Goal: Book appointment/travel/reservation

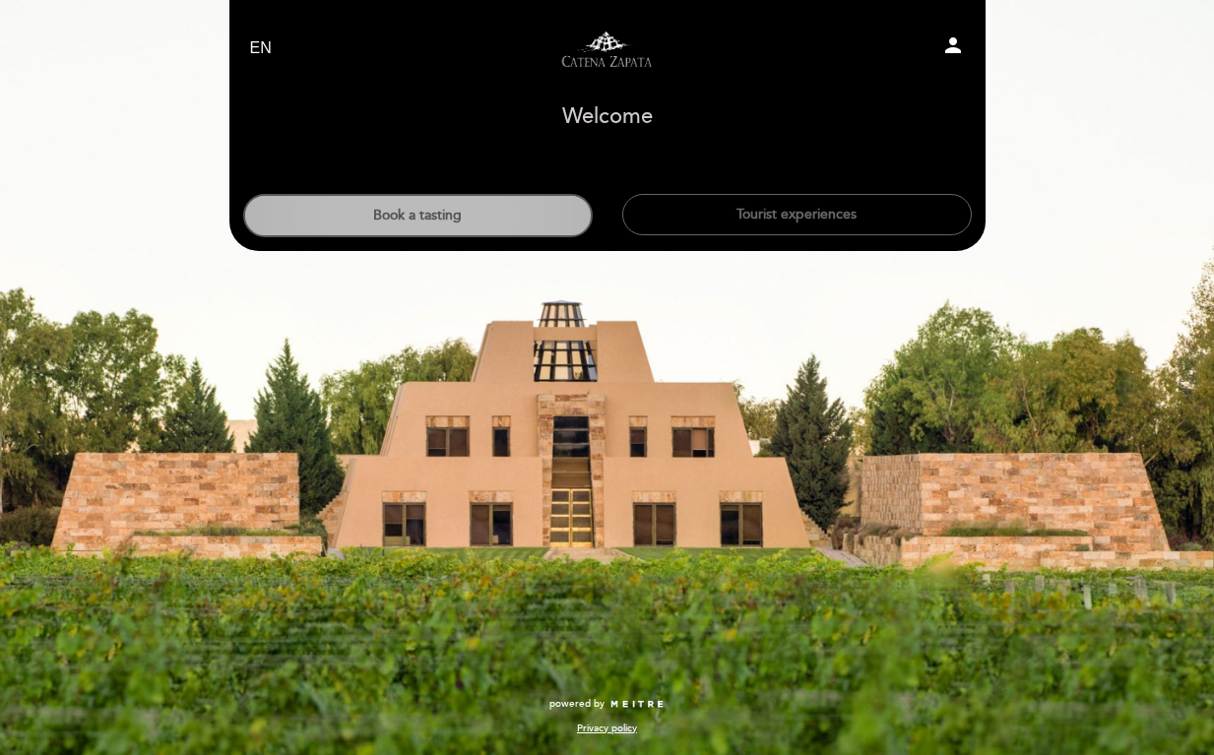
click at [499, 218] on button "Book a tasting" at bounding box center [417, 215] width 349 height 43
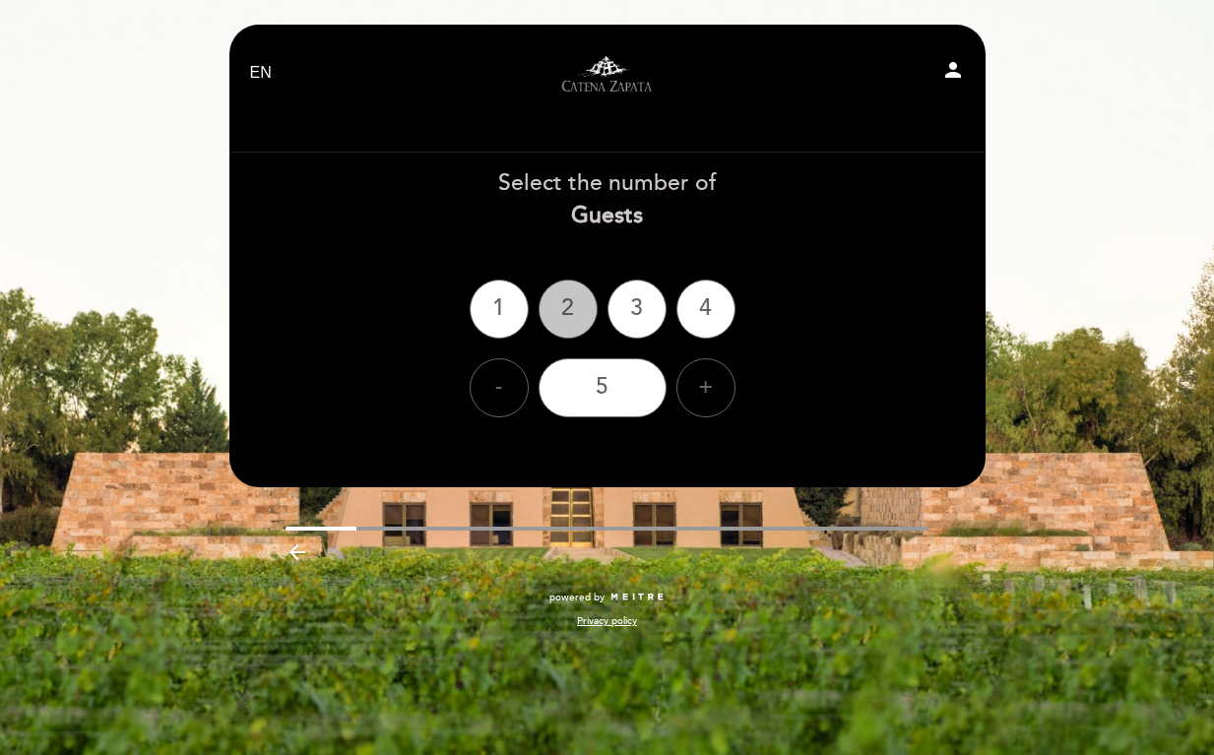
click at [571, 300] on div "2" at bounding box center [567, 309] width 59 height 59
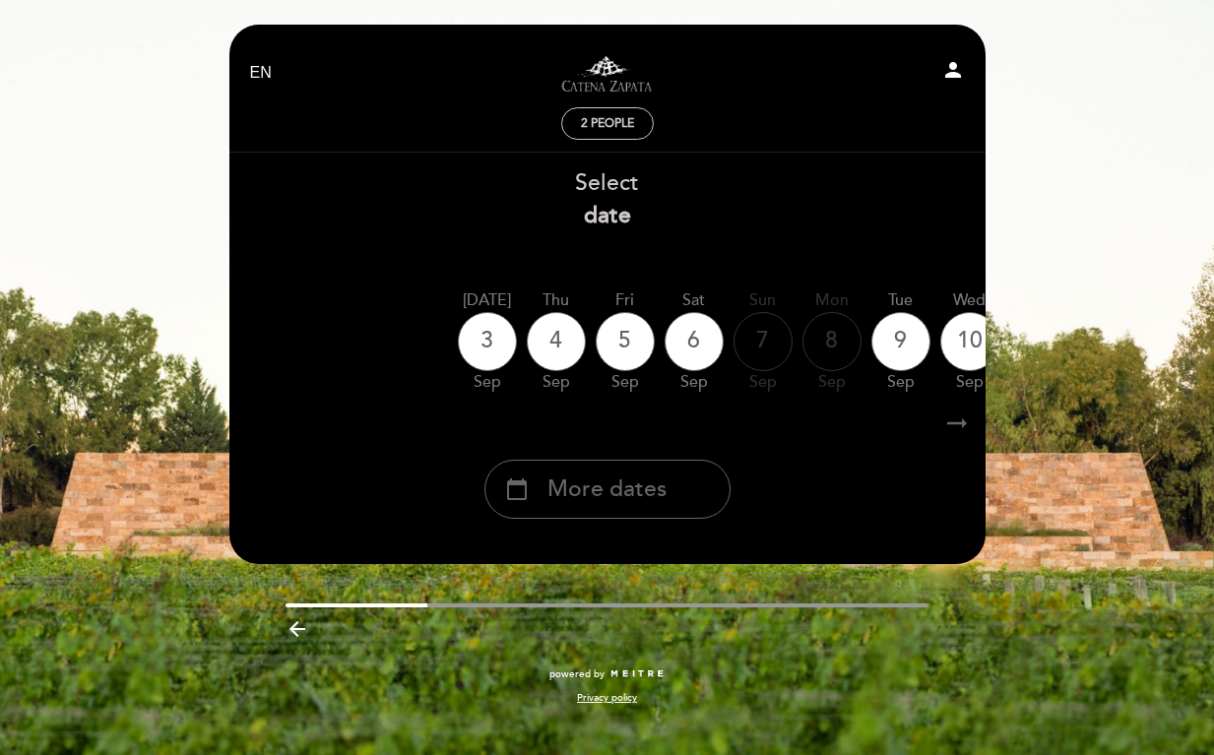
drag, startPoint x: 639, startPoint y: 403, endPoint x: 831, endPoint y: 396, distance: 192.1
click at [831, 396] on div "[DATE] [DATE] [DATE] [DATE] [DATE] [DATE] [DATE] [DATE] [DATE] Thu Sep Fri" at bounding box center [607, 342] width 758 height 124
click at [958, 420] on icon "arrow_right_alt" at bounding box center [957, 424] width 30 height 42
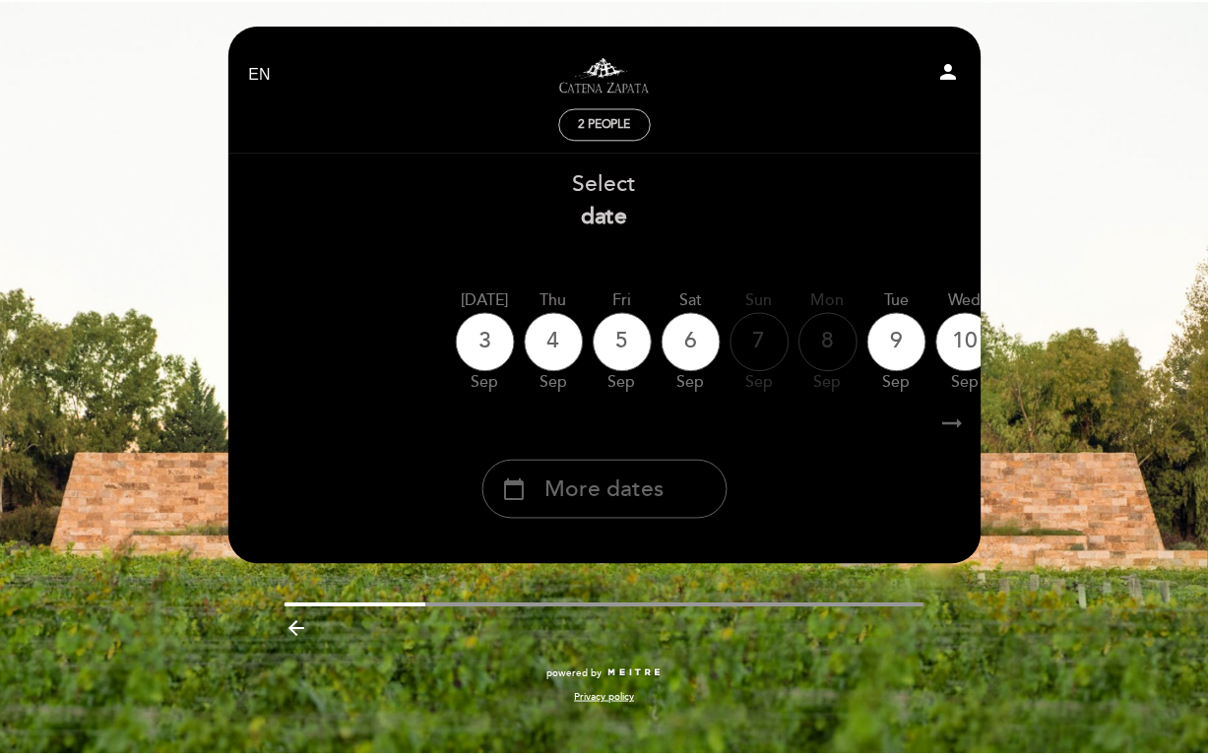
scroll to position [0, 1]
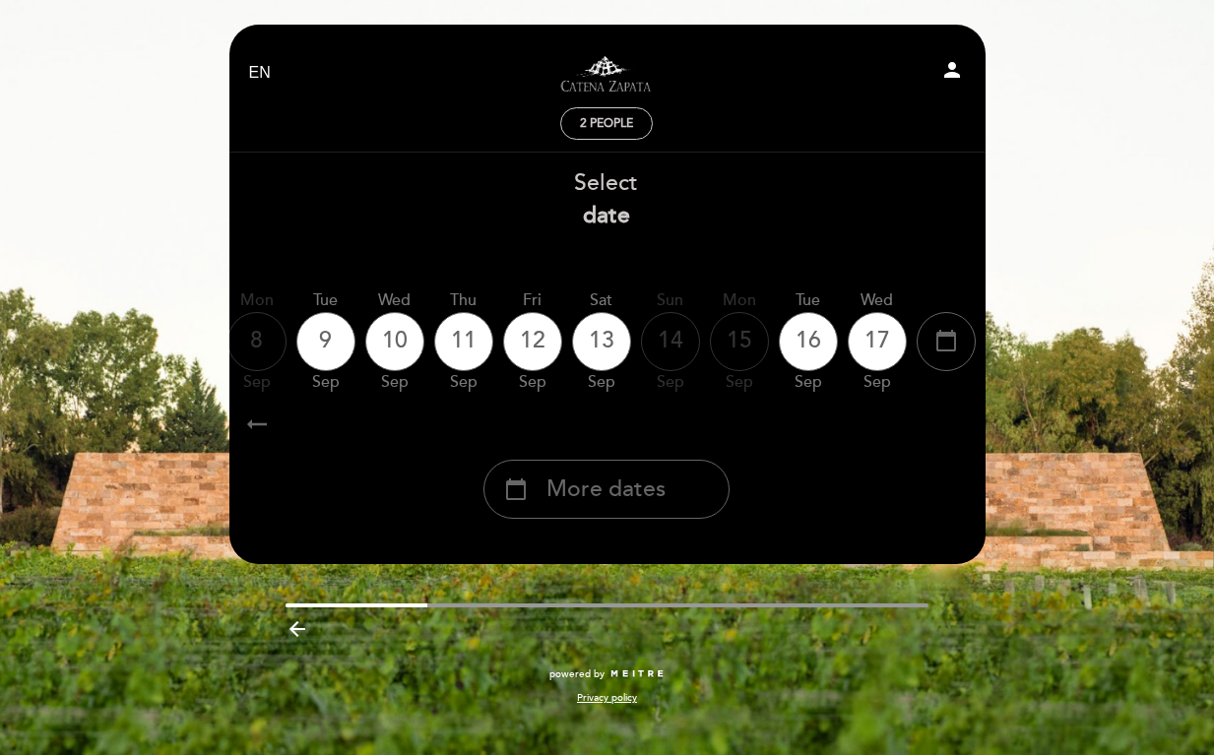
click at [958, 420] on icon "arrow_right_alt" at bounding box center [956, 424] width 30 height 42
click at [631, 494] on span "More dates" at bounding box center [605, 490] width 119 height 32
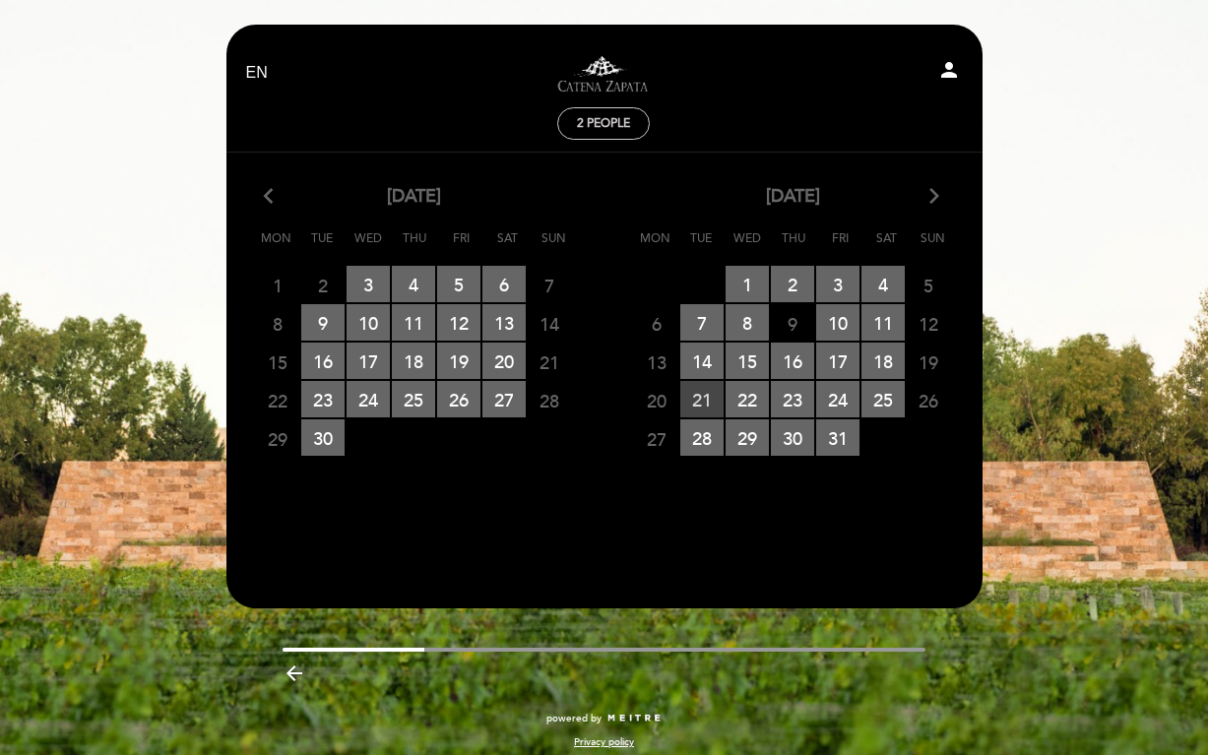
click at [704, 400] on span "21 RESERVATIONS AVAILABLE" at bounding box center [701, 399] width 43 height 36
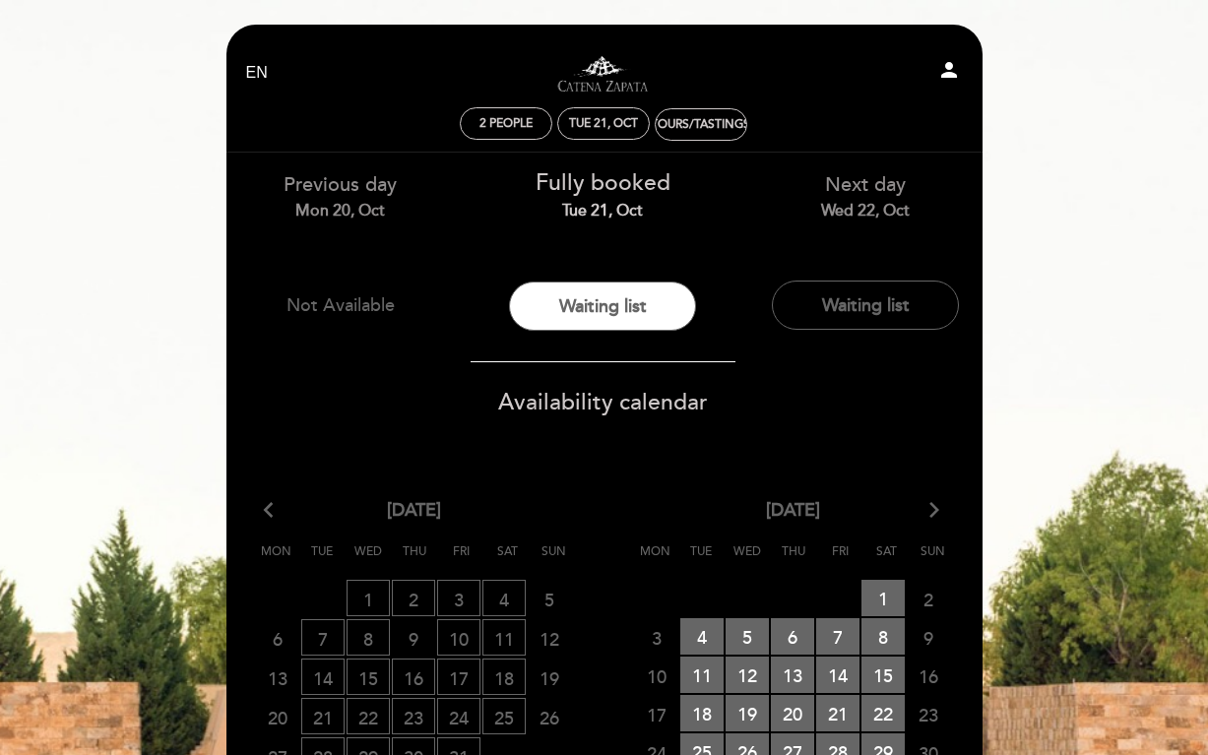
scroll to position [197, 0]
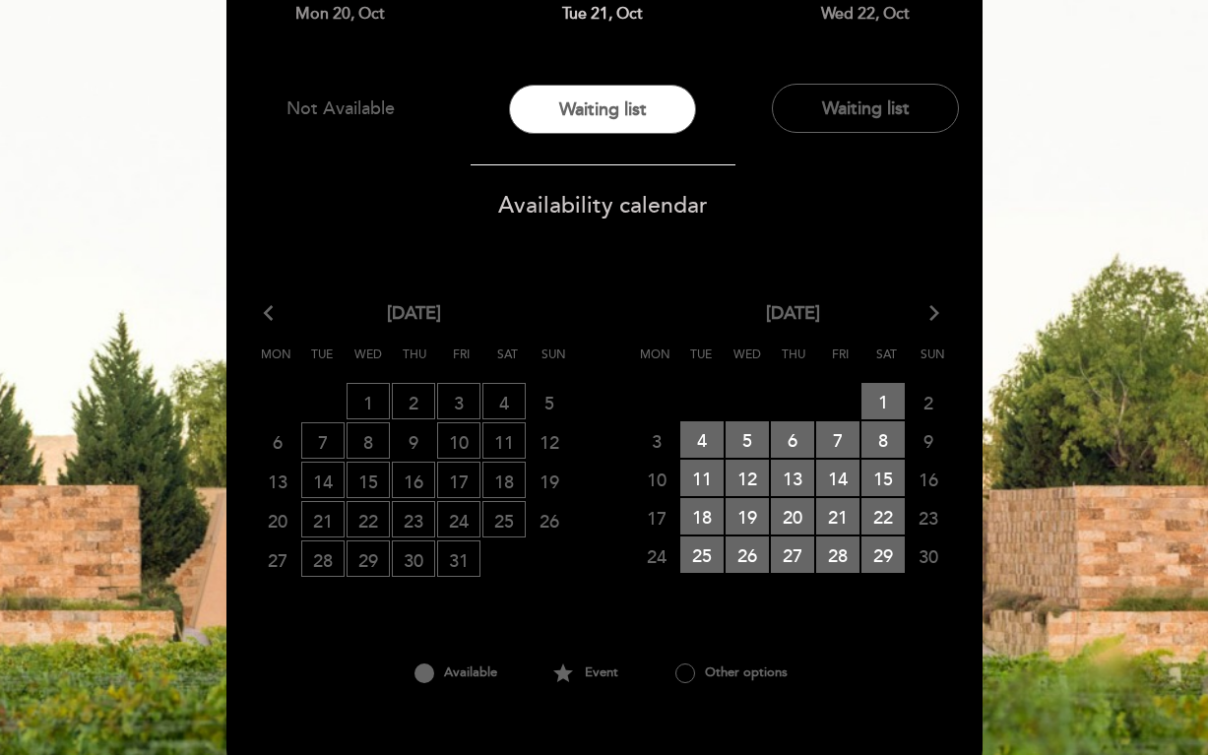
click at [272, 310] on icon "arrow_back_ios" at bounding box center [273, 314] width 18 height 26
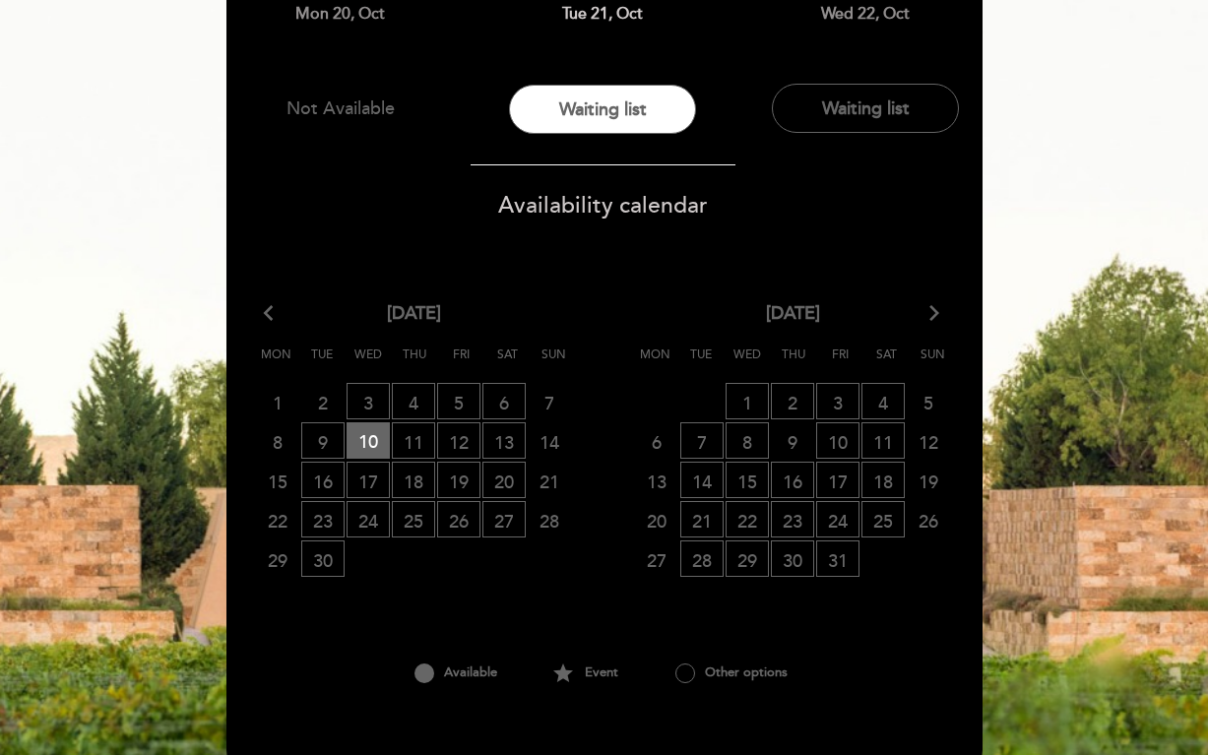
click at [935, 315] on icon "arrow_forward_ios" at bounding box center [934, 314] width 18 height 26
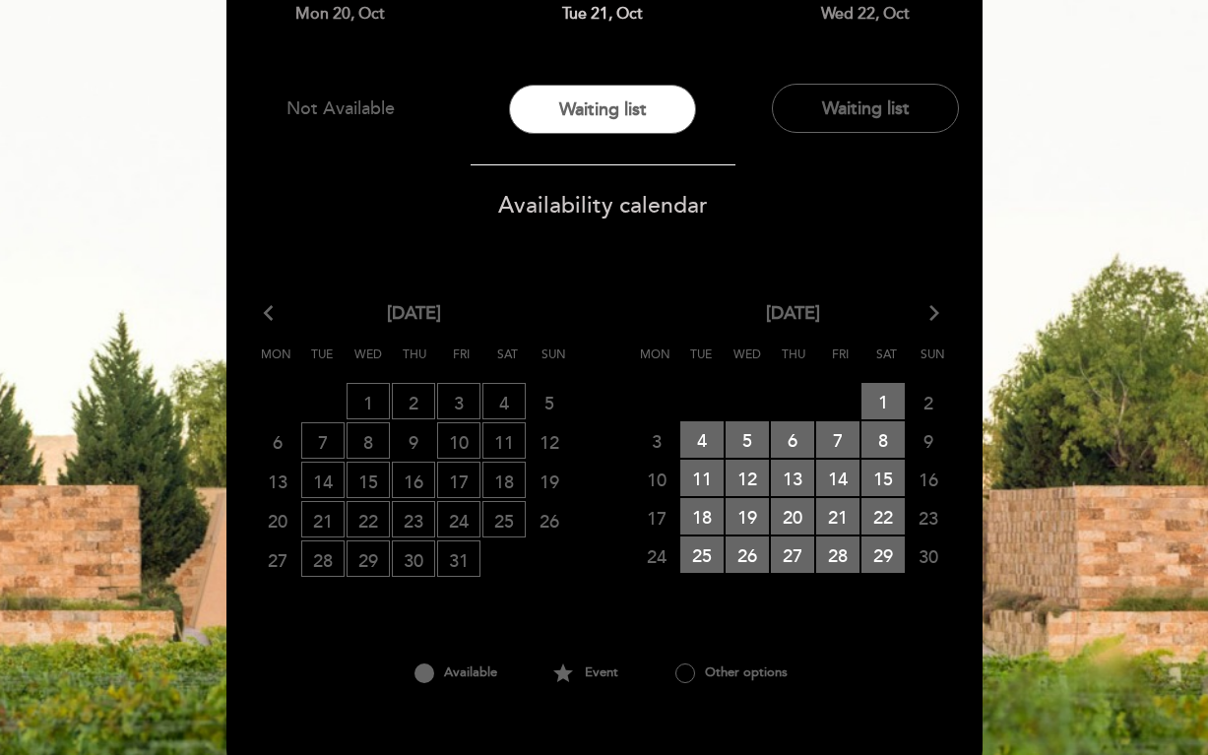
scroll to position [0, 0]
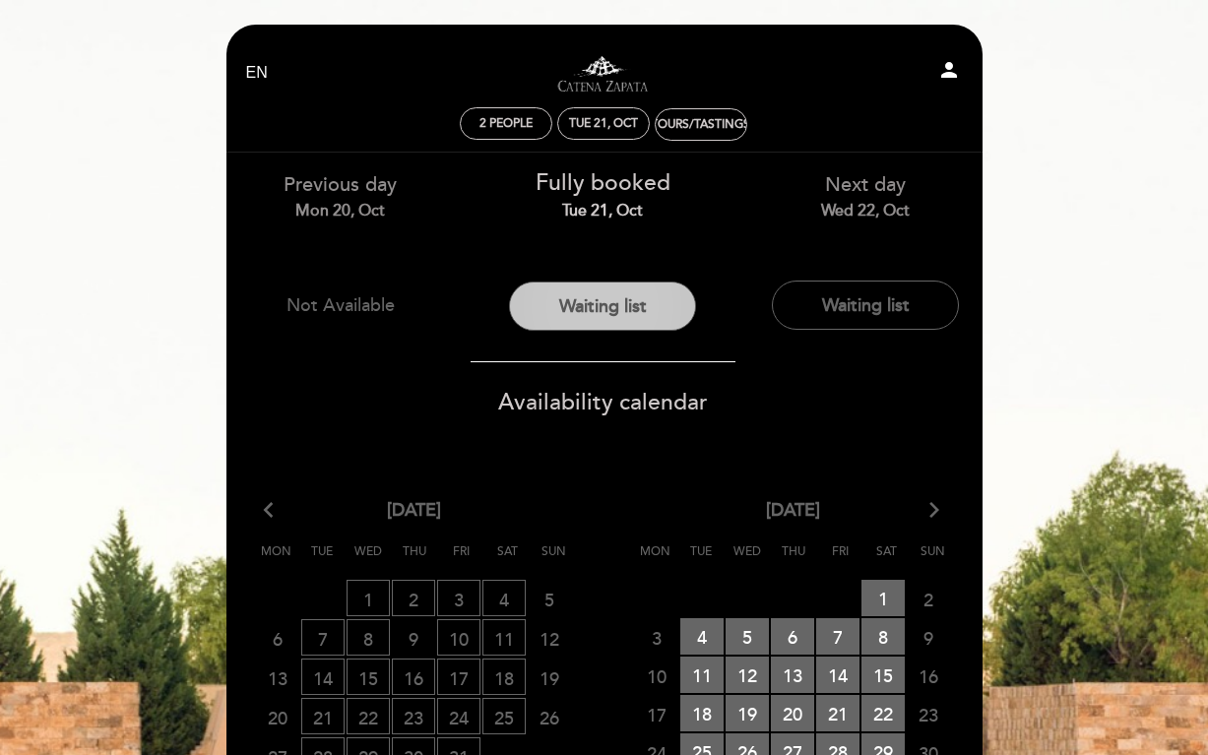
click at [608, 306] on button "Waiting list" at bounding box center [602, 306] width 187 height 49
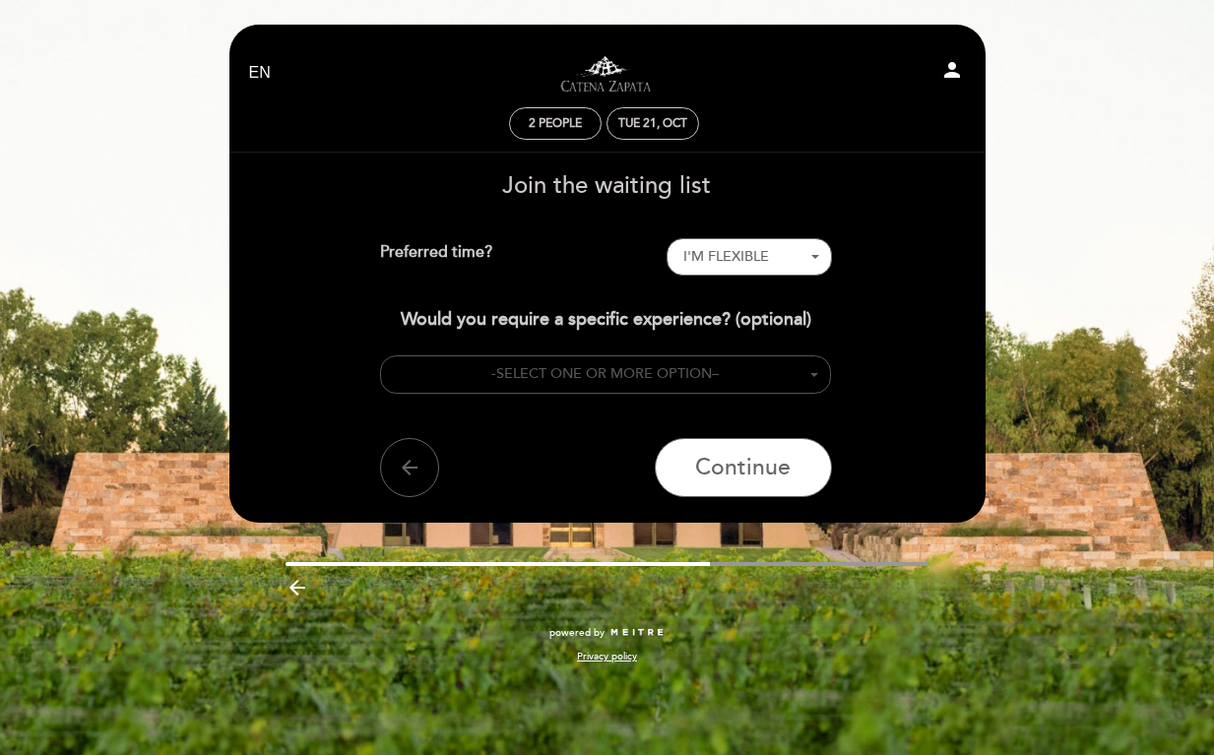
click at [758, 374] on button "- SELECT ONE OR MORE OPTION –" at bounding box center [605, 374] width 451 height 38
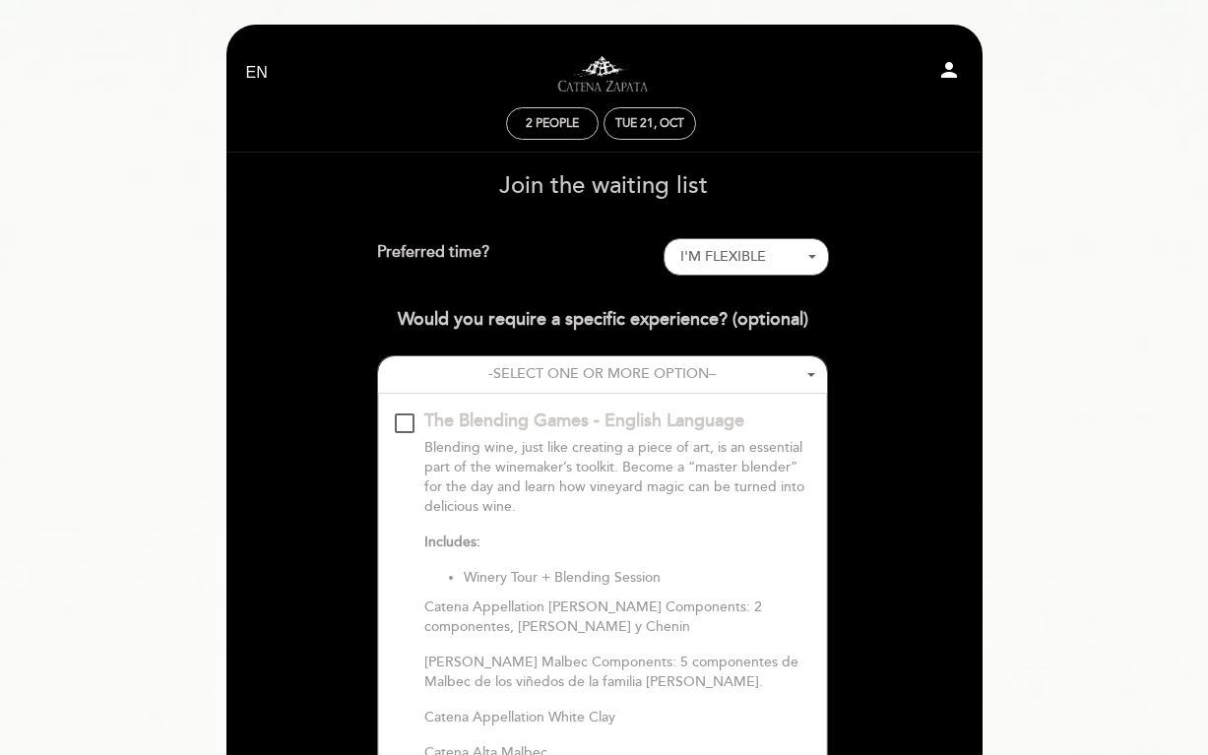
click at [396, 418] on div "The Blending Games - English Language\a\9\9\9\9\9\9\9\9\9\9\a\9\9\9\9\9\9\9\9\9…" at bounding box center [405, 423] width 20 height 20
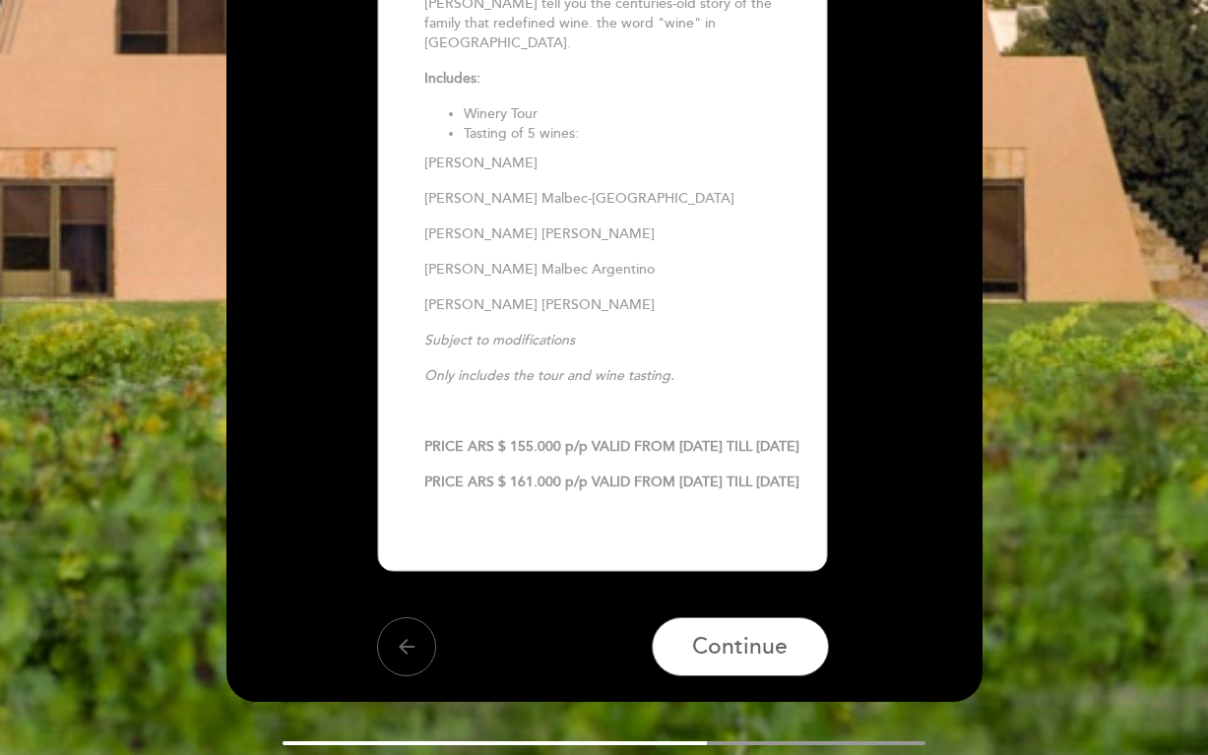
scroll to position [1328, 0]
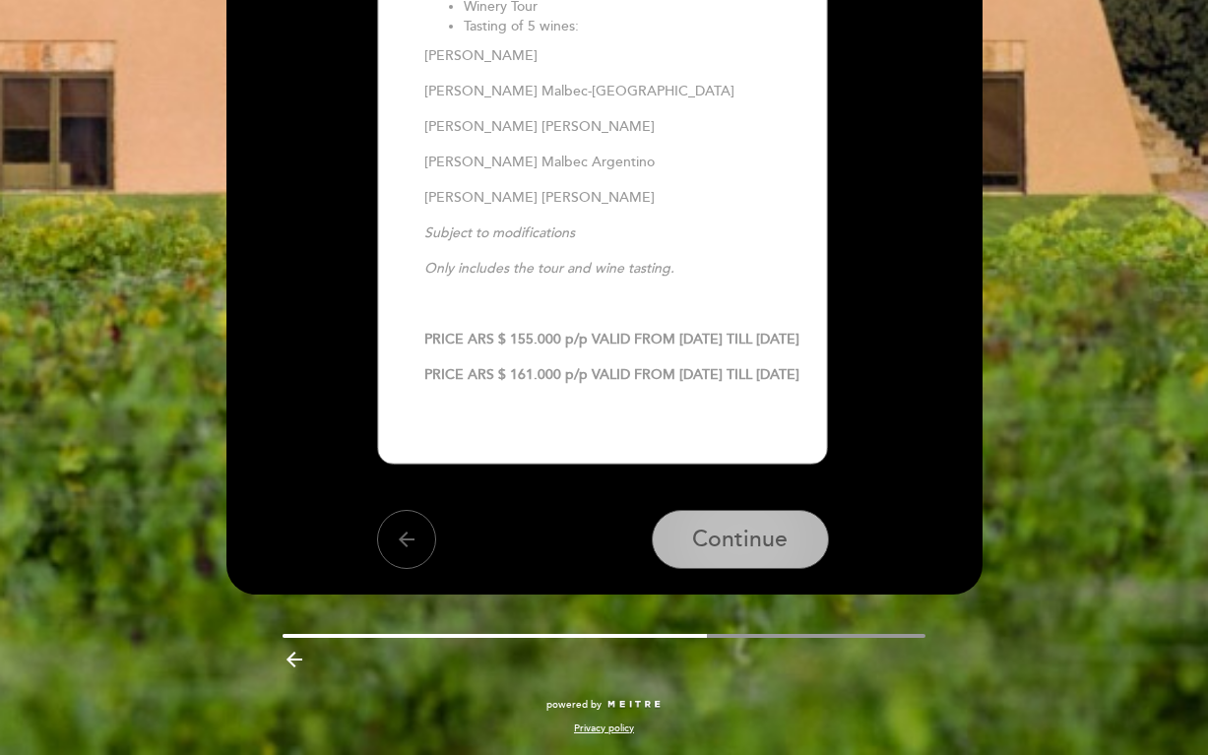
click at [784, 524] on button "Continue" at bounding box center [740, 539] width 177 height 59
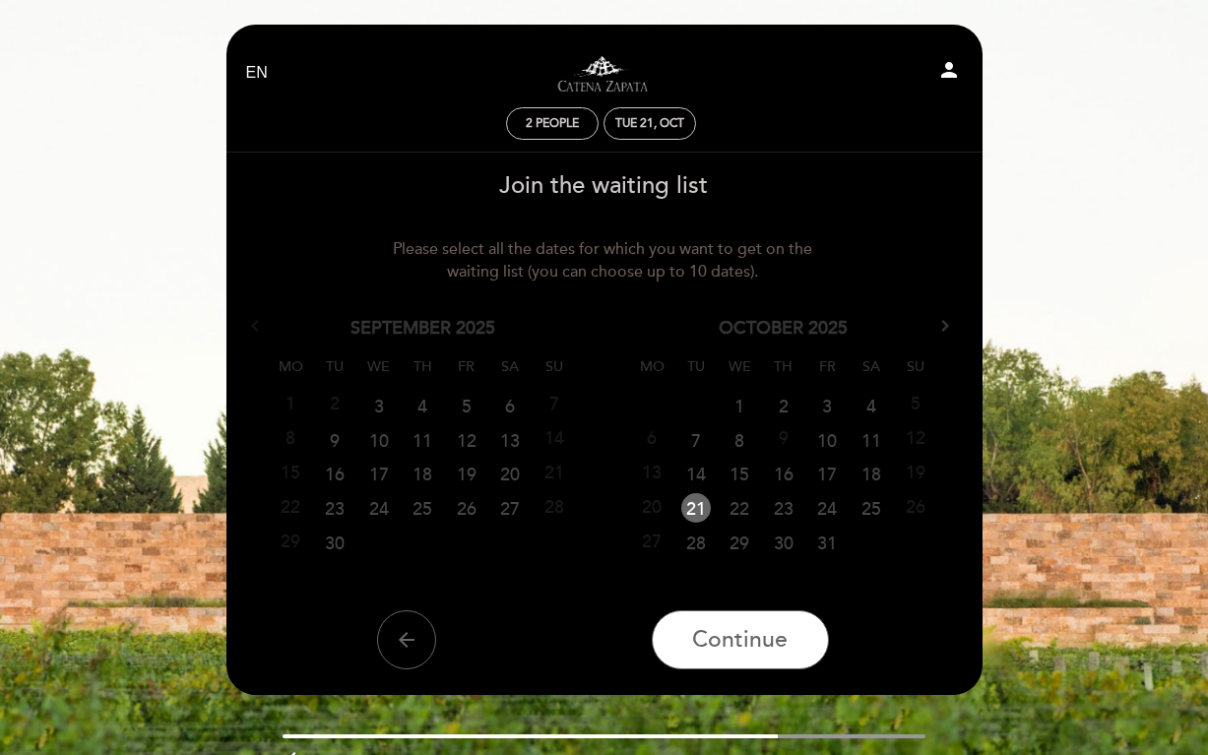
click at [696, 503] on link "21" at bounding box center [696, 508] width 30 height 30
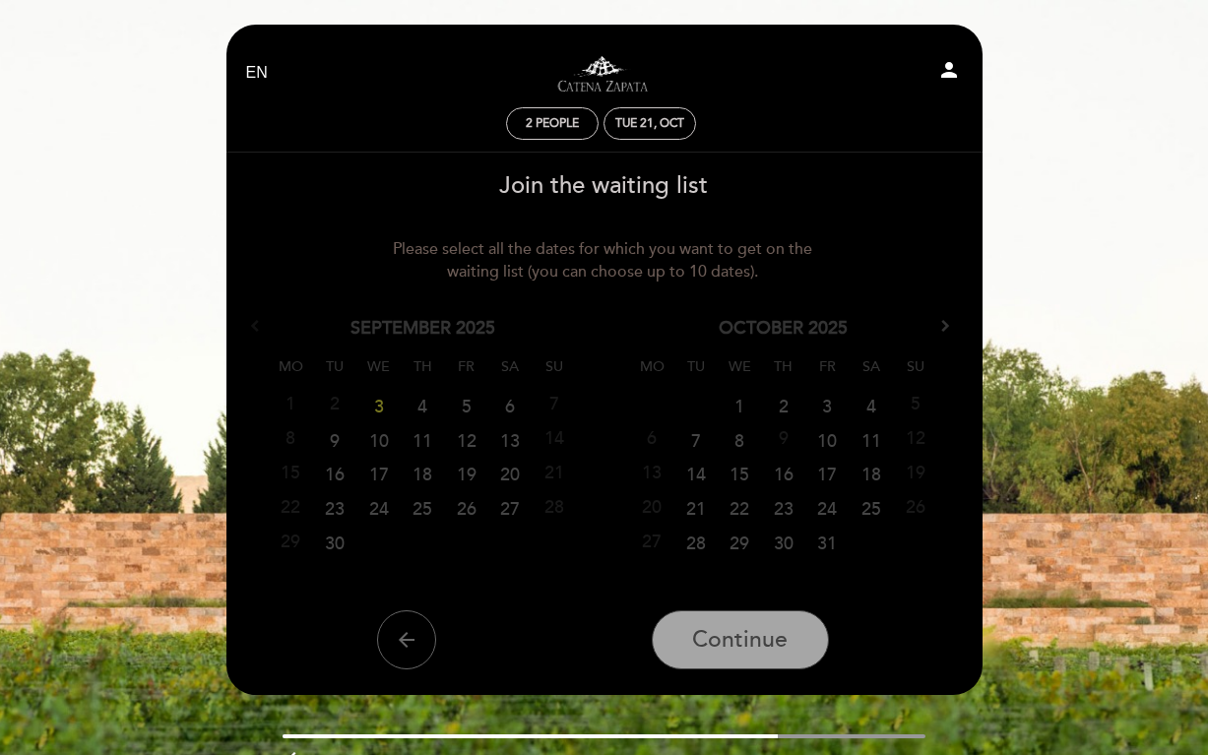
click at [696, 503] on link "21" at bounding box center [695, 508] width 36 height 30
click at [749, 635] on span "Continue" at bounding box center [739, 640] width 95 height 28
